Goal: Task Accomplishment & Management: Manage account settings

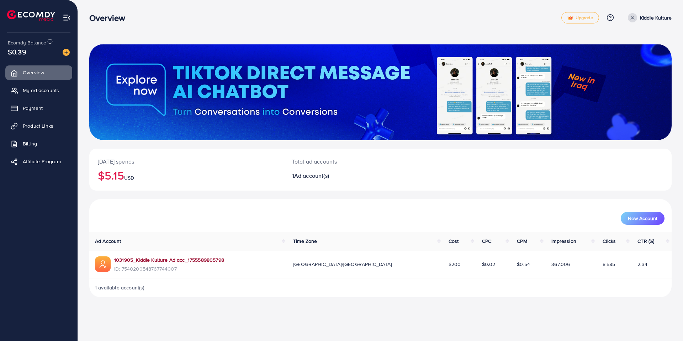
click at [157, 260] on link "1031905_Kiddie Kulture Ad acc_1755589805798" at bounding box center [169, 260] width 110 height 7
click at [69, 17] on img at bounding box center [67, 18] width 8 height 8
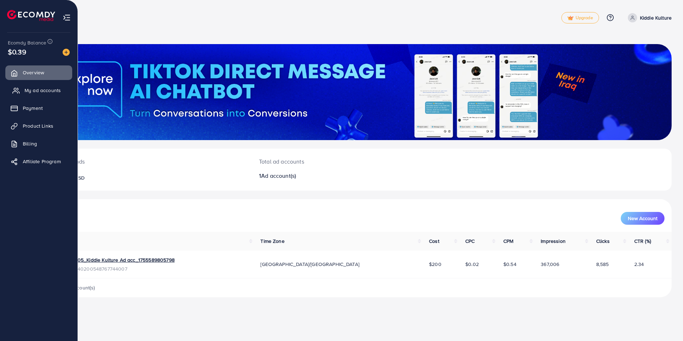
click at [41, 93] on span "My ad accounts" at bounding box center [43, 90] width 36 height 7
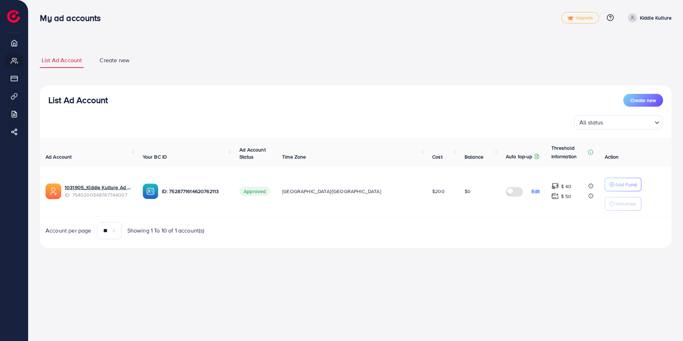
click at [113, 63] on span "Create new" at bounding box center [115, 60] width 30 height 8
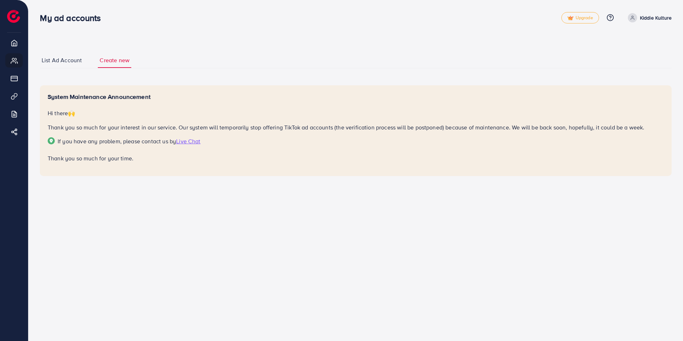
click at [78, 66] on link "List Ad Account" at bounding box center [62, 60] width 44 height 15
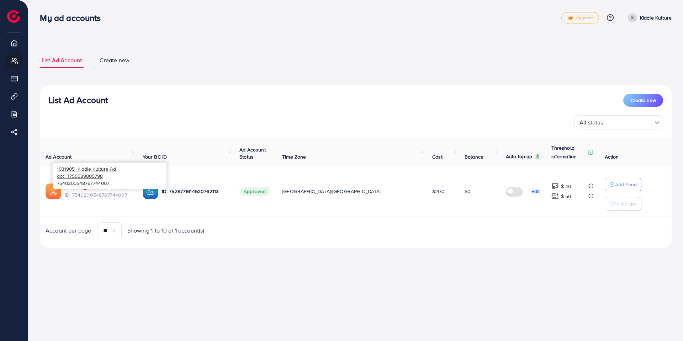
click at [89, 186] on link "1031905_Kiddie Kulture Ad acc_1755589805798" at bounding box center [98, 187] width 67 height 7
click at [632, 17] on icon at bounding box center [632, 17] width 5 height 5
click at [633, 47] on link "Profile" at bounding box center [638, 43] width 68 height 16
select select "********"
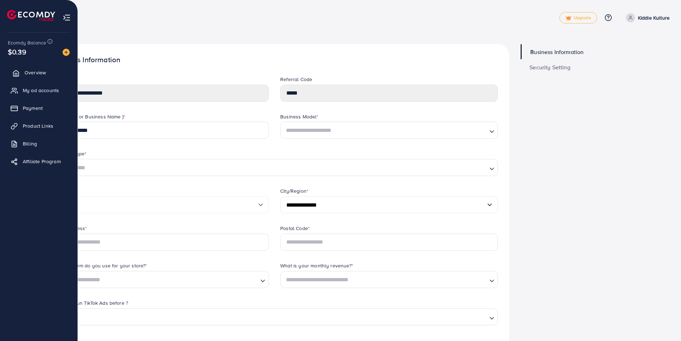
click at [42, 74] on span "Overview" at bounding box center [35, 72] width 21 height 7
